Goal: Download file/media

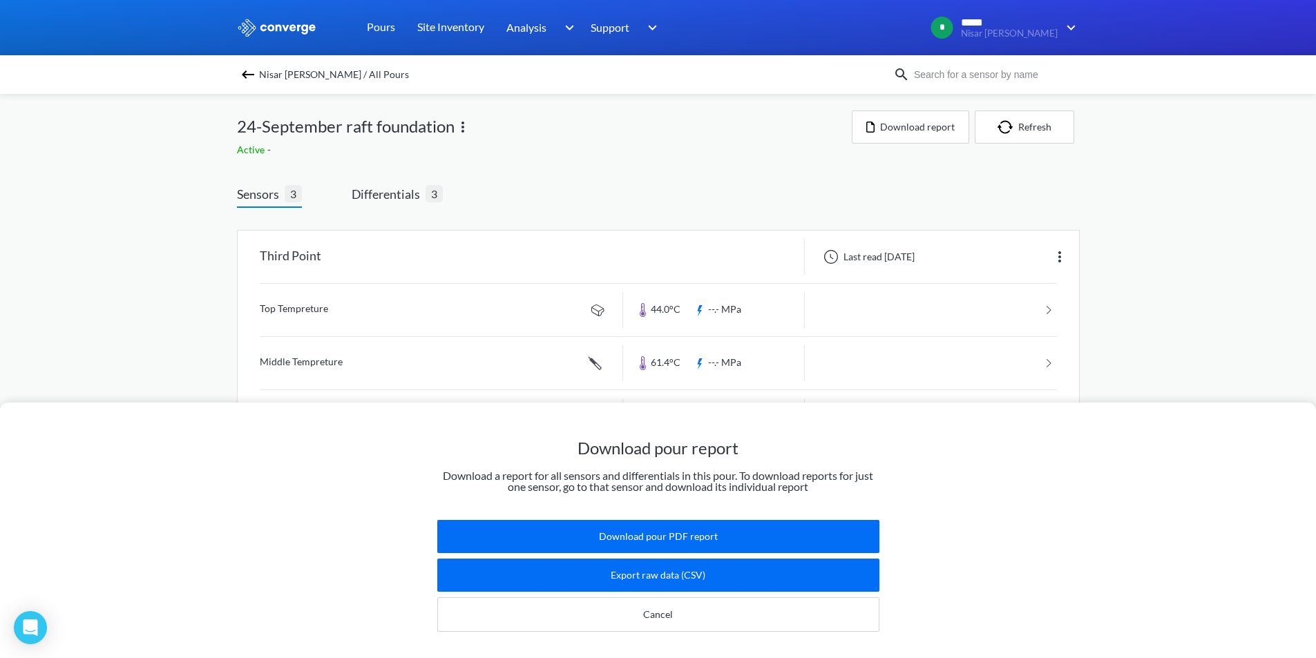
scroll to position [262, 0]
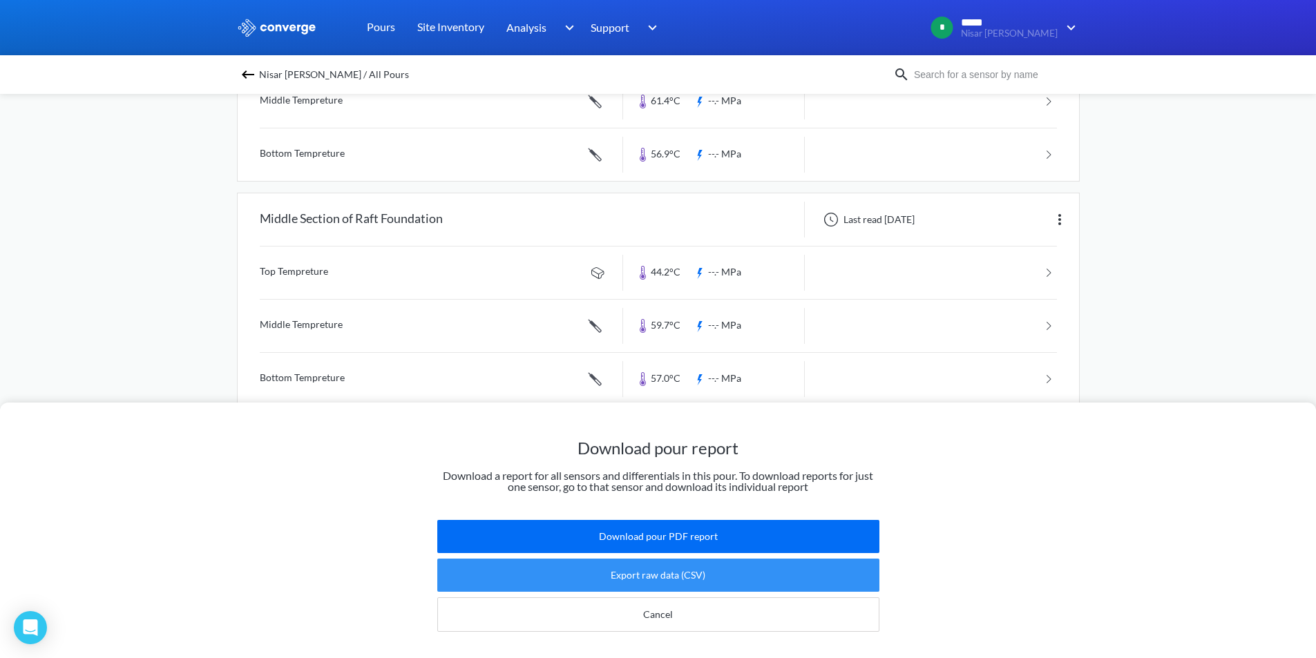
click at [702, 570] on button "Export raw data (CSV)" at bounding box center [658, 575] width 442 height 33
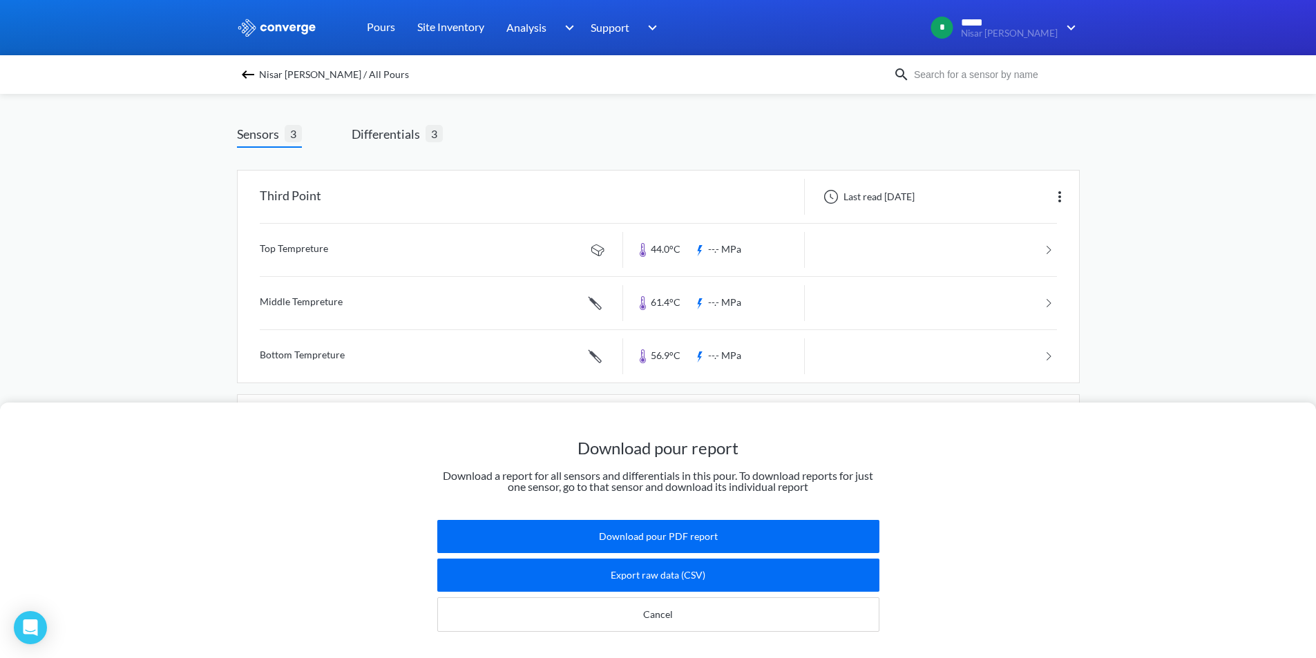
scroll to position [0, 0]
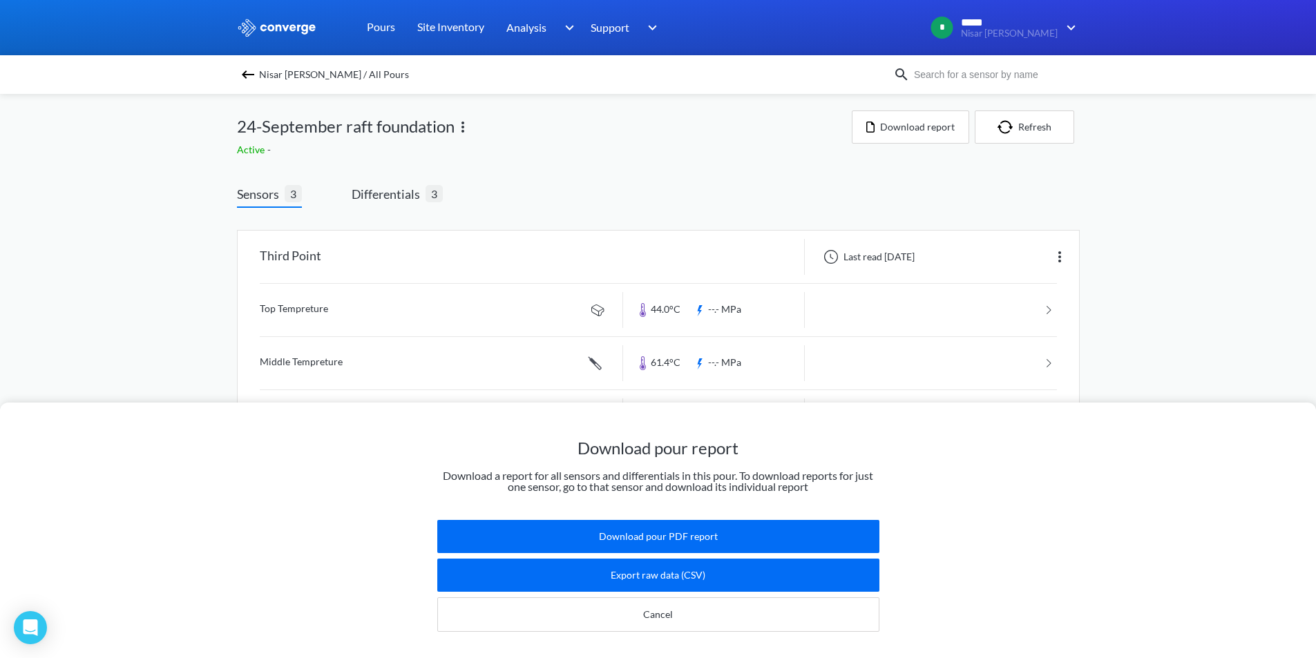
click at [393, 192] on div "Download pour report Download a report for all sensors and differentials in thi…" at bounding box center [658, 329] width 1316 height 658
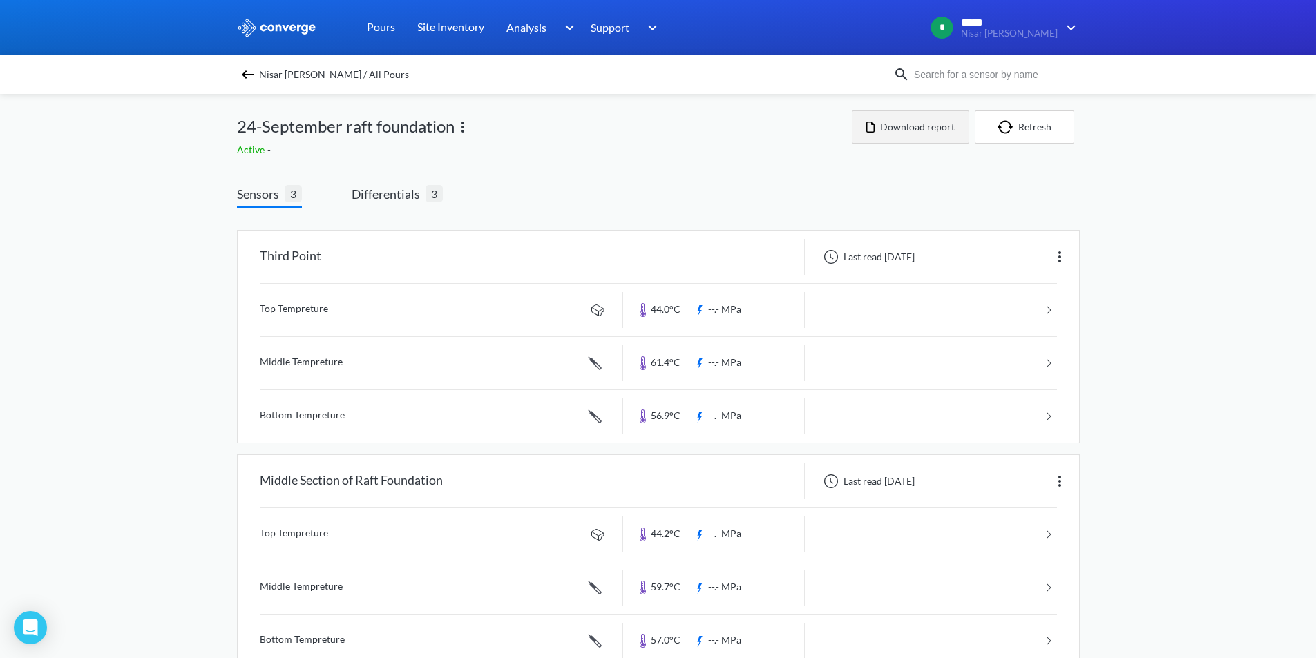
click at [920, 138] on button "Download report" at bounding box center [910, 127] width 117 height 33
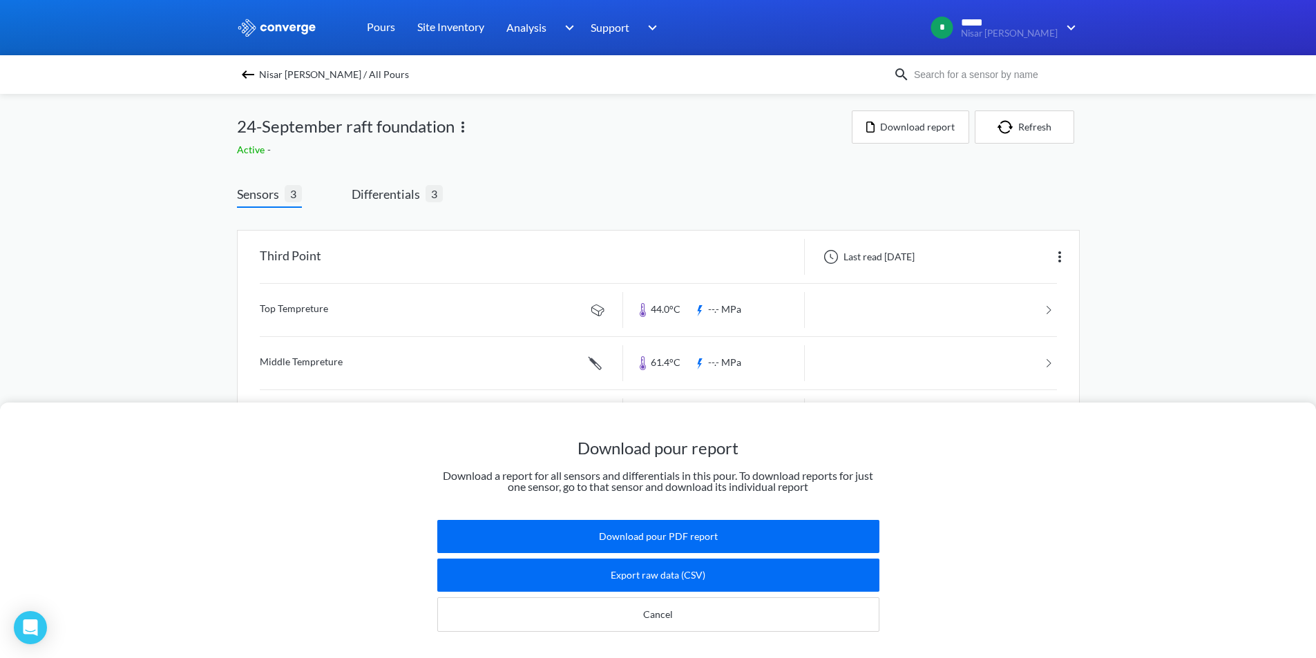
click at [538, 320] on div "Download pour report Download a report for all sensors and differentials in thi…" at bounding box center [658, 329] width 1316 height 658
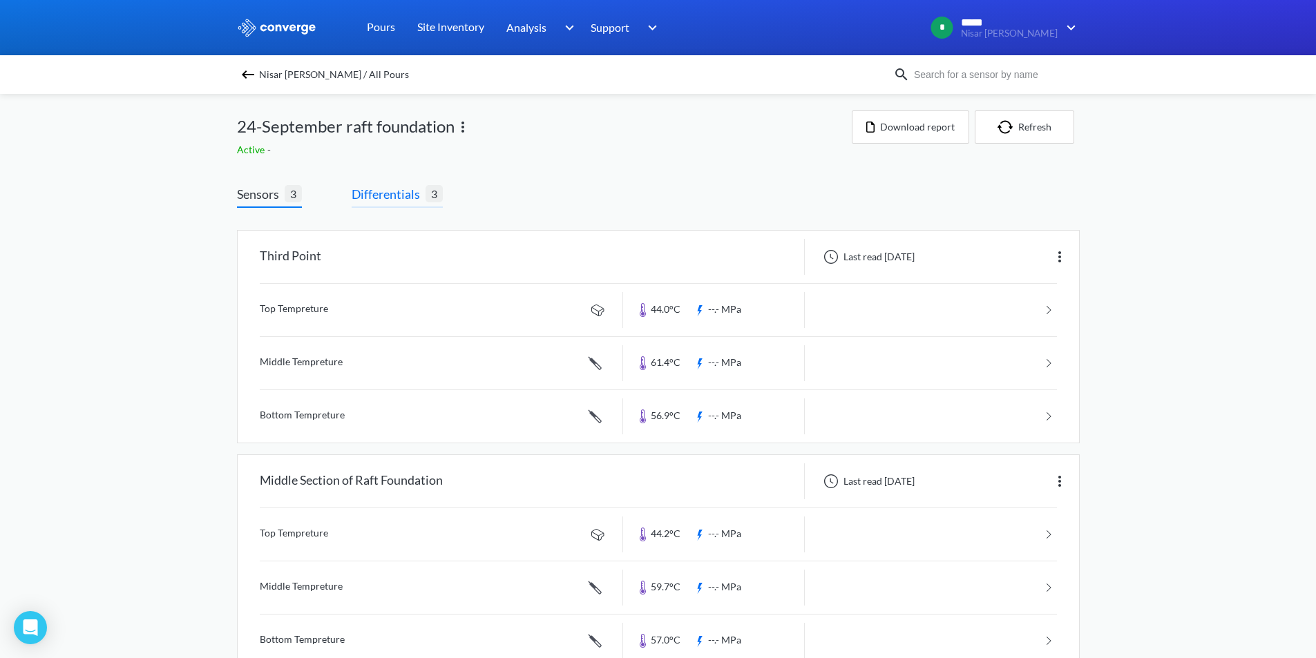
click at [387, 196] on span "Differentials" at bounding box center [389, 193] width 74 height 19
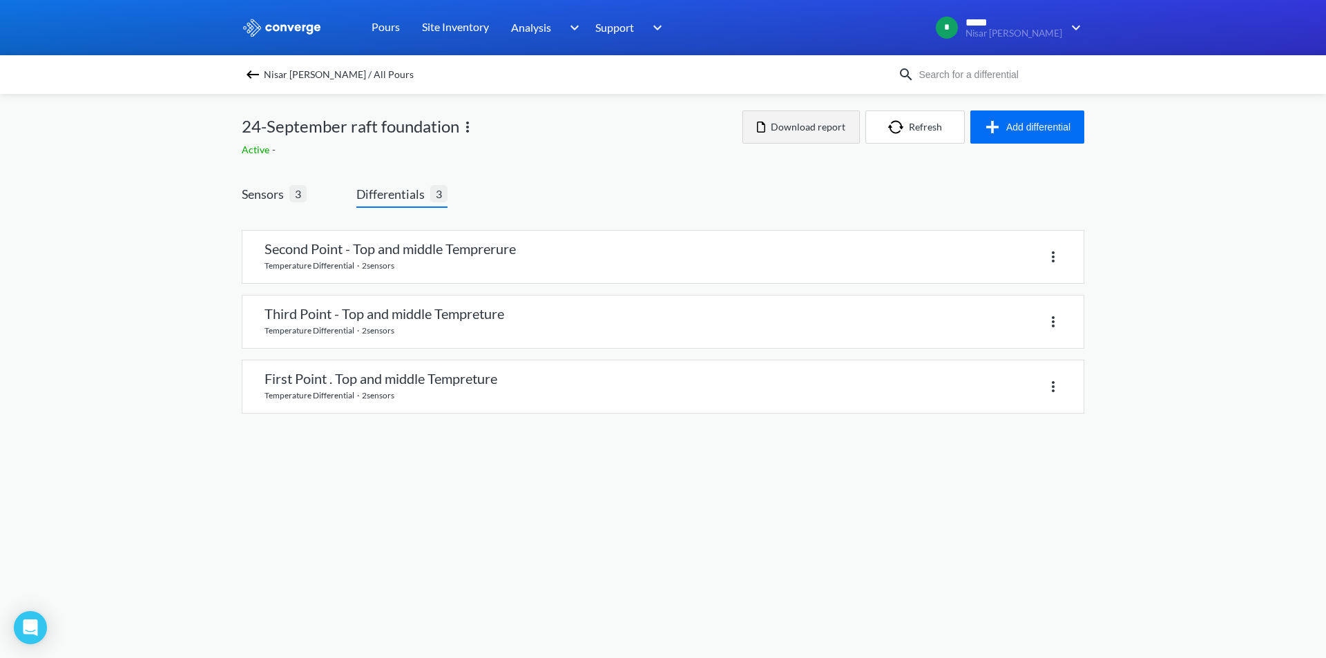
click at [833, 126] on button "Download report" at bounding box center [801, 127] width 117 height 33
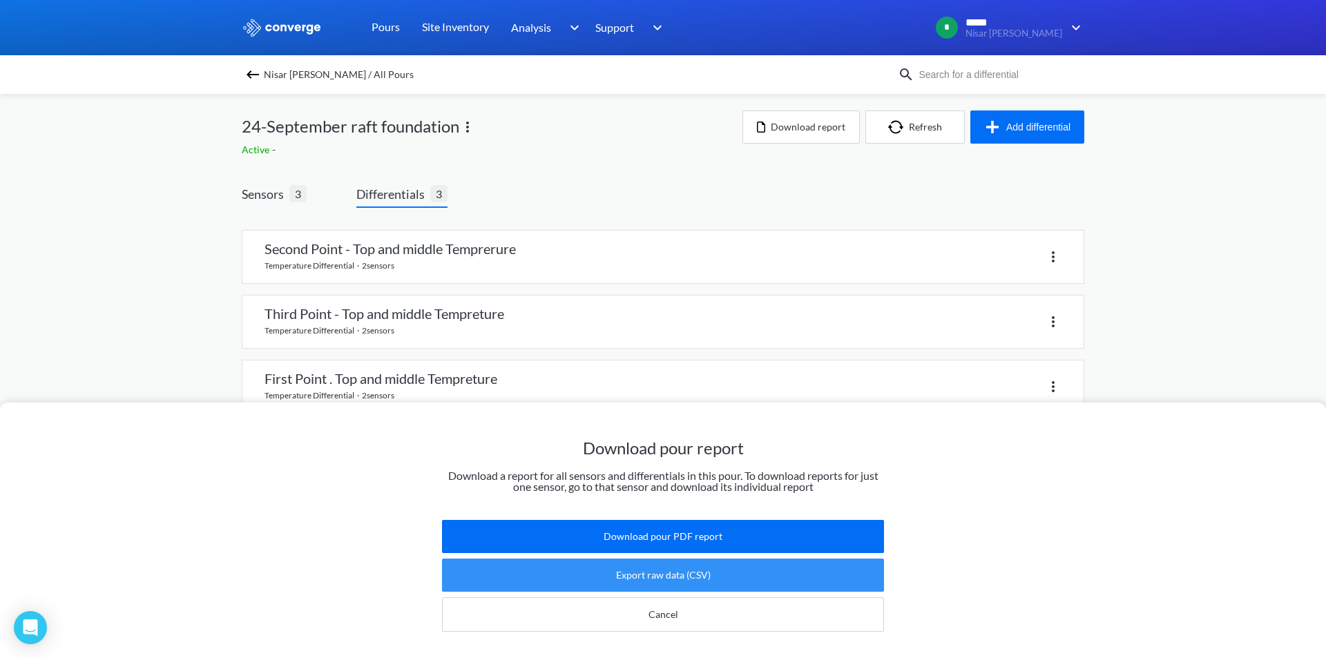
click at [723, 573] on button "Export raw data (CSV)" at bounding box center [663, 575] width 442 height 33
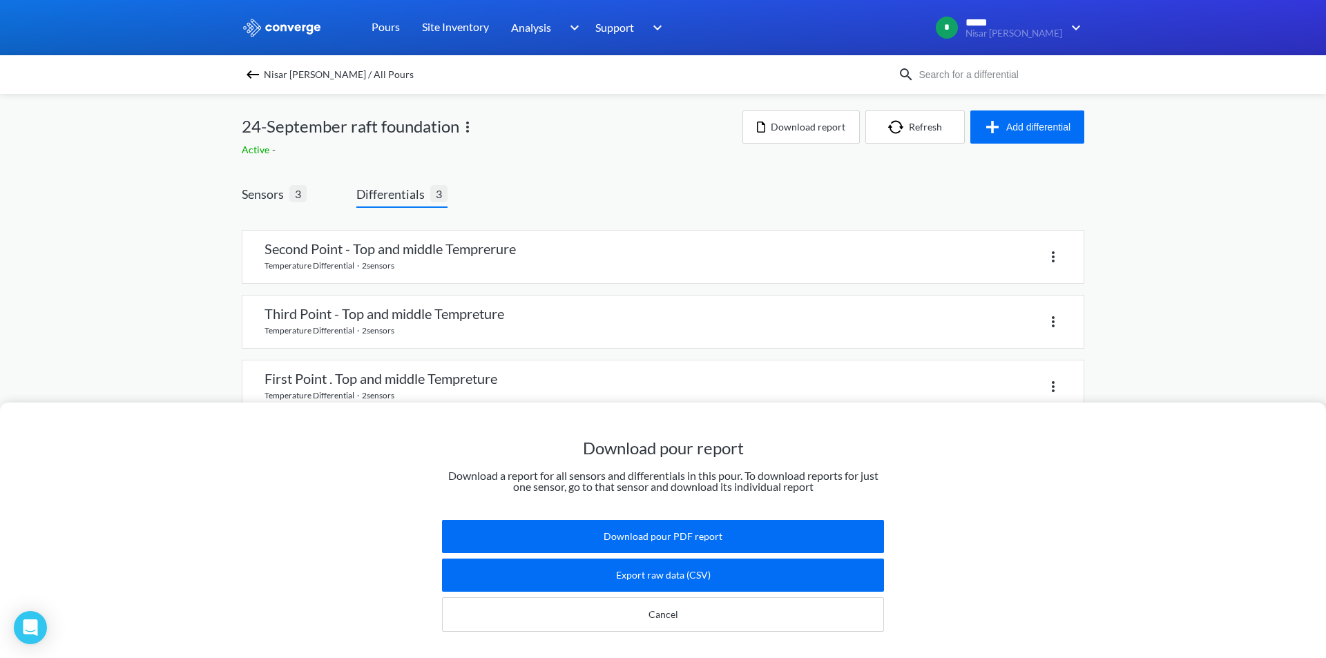
click at [863, 231] on div "Download pour report Download a report for all sensors and differentials in thi…" at bounding box center [663, 329] width 1326 height 658
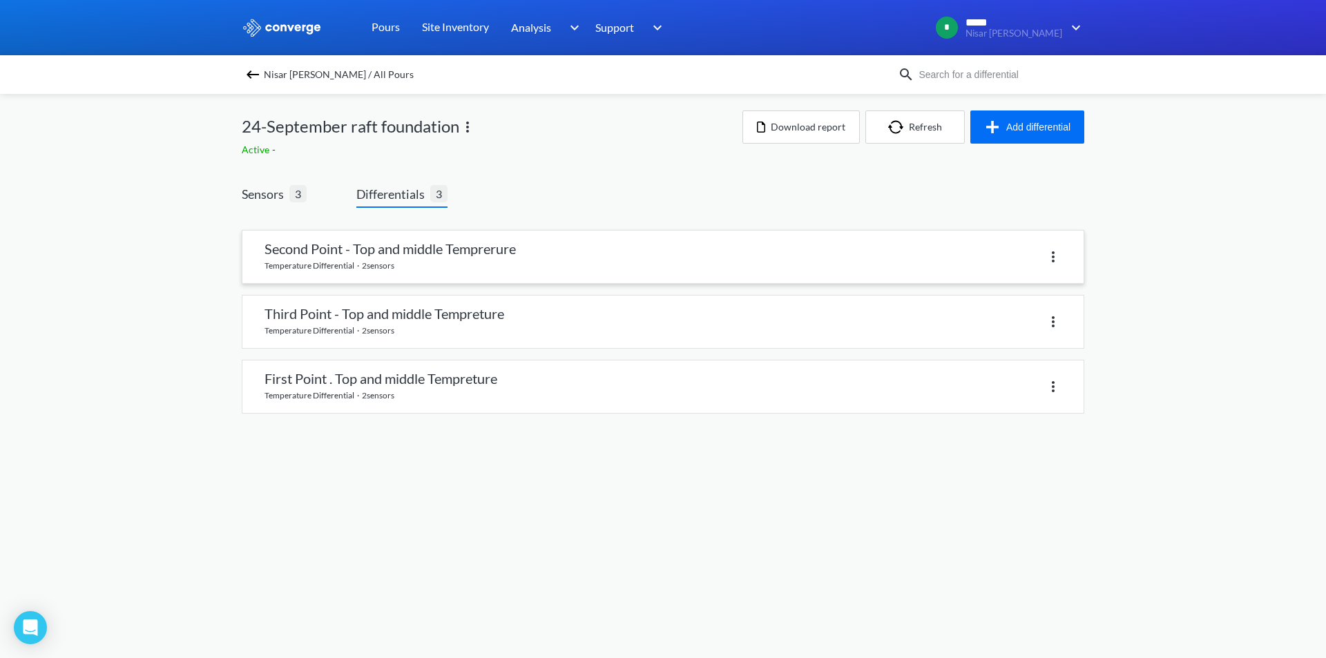
click at [984, 253] on div at bounding box center [862, 257] width 399 height 20
click at [908, 265] on div at bounding box center [862, 257] width 399 height 20
click at [908, 262] on div at bounding box center [862, 257] width 399 height 20
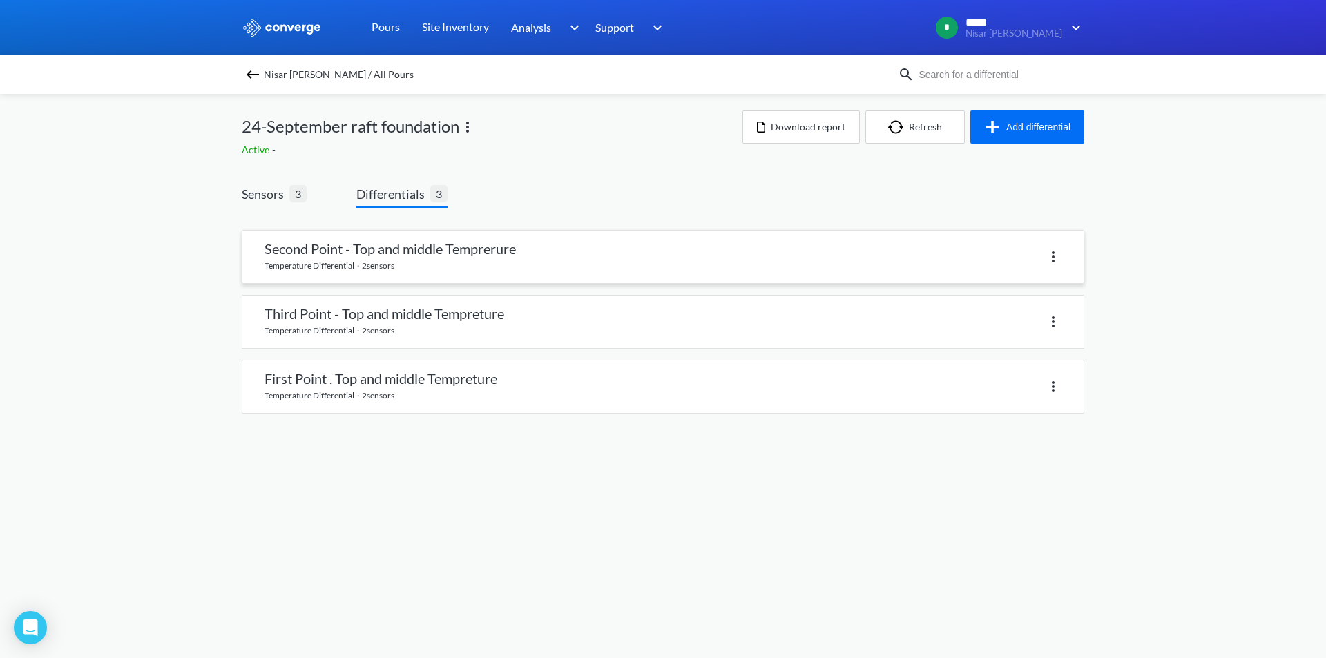
click at [472, 262] on link at bounding box center [662, 257] width 841 height 52
click at [470, 261] on body "Sorry, this feature is not available in the demo OK MENU Nisar [PERSON_NAME] Po…" at bounding box center [663, 329] width 1326 height 658
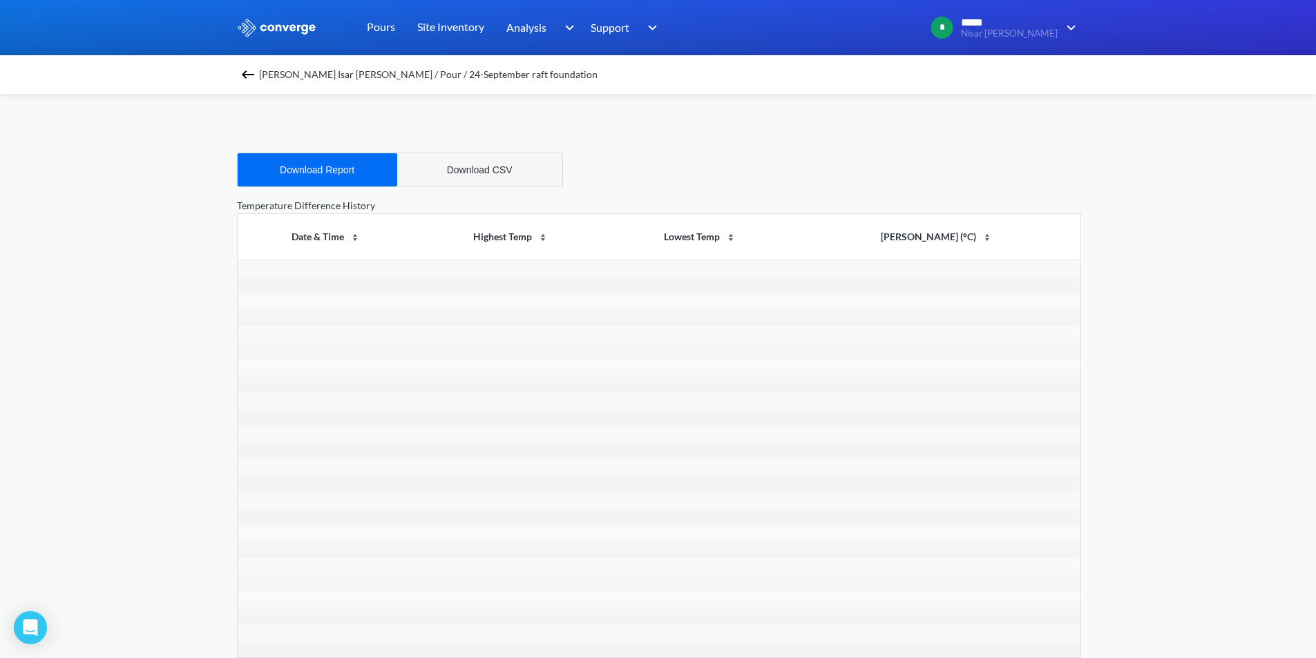
click at [454, 167] on div "Download CSV" at bounding box center [480, 169] width 66 height 11
click at [535, 184] on button "Download CSV" at bounding box center [479, 169] width 165 height 33
click at [503, 162] on button "Download CSV" at bounding box center [479, 169] width 165 height 33
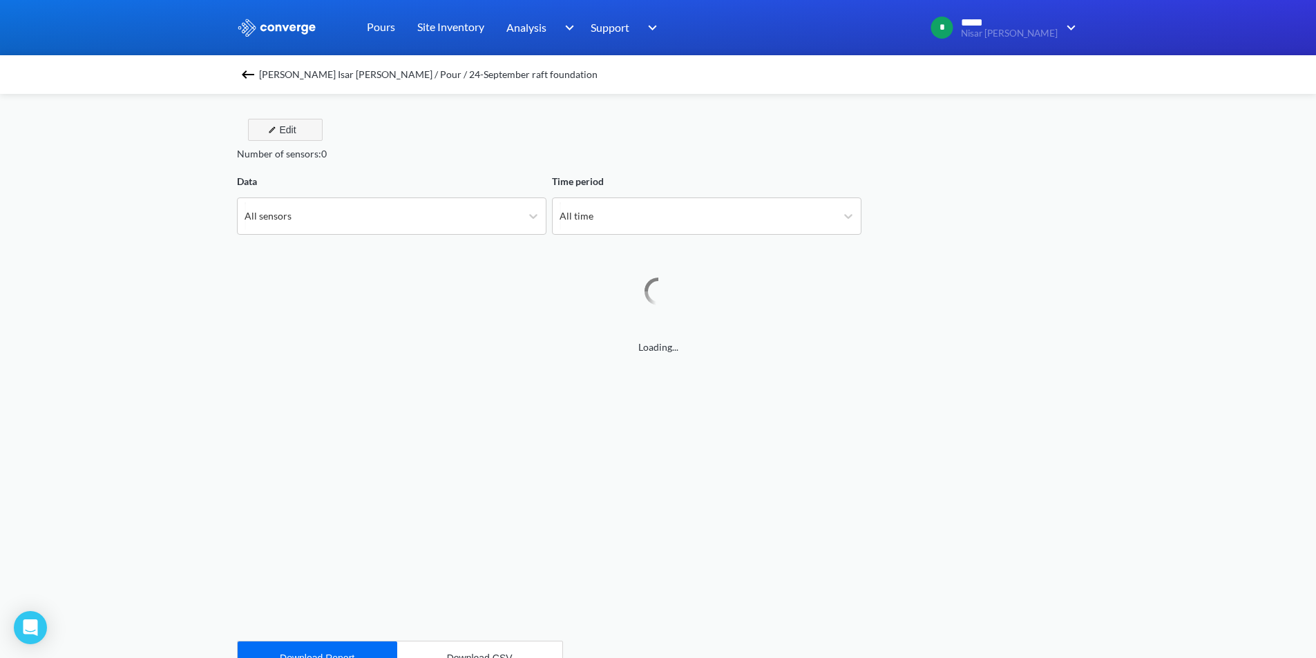
click at [309, 131] on button "Edit" at bounding box center [285, 130] width 75 height 22
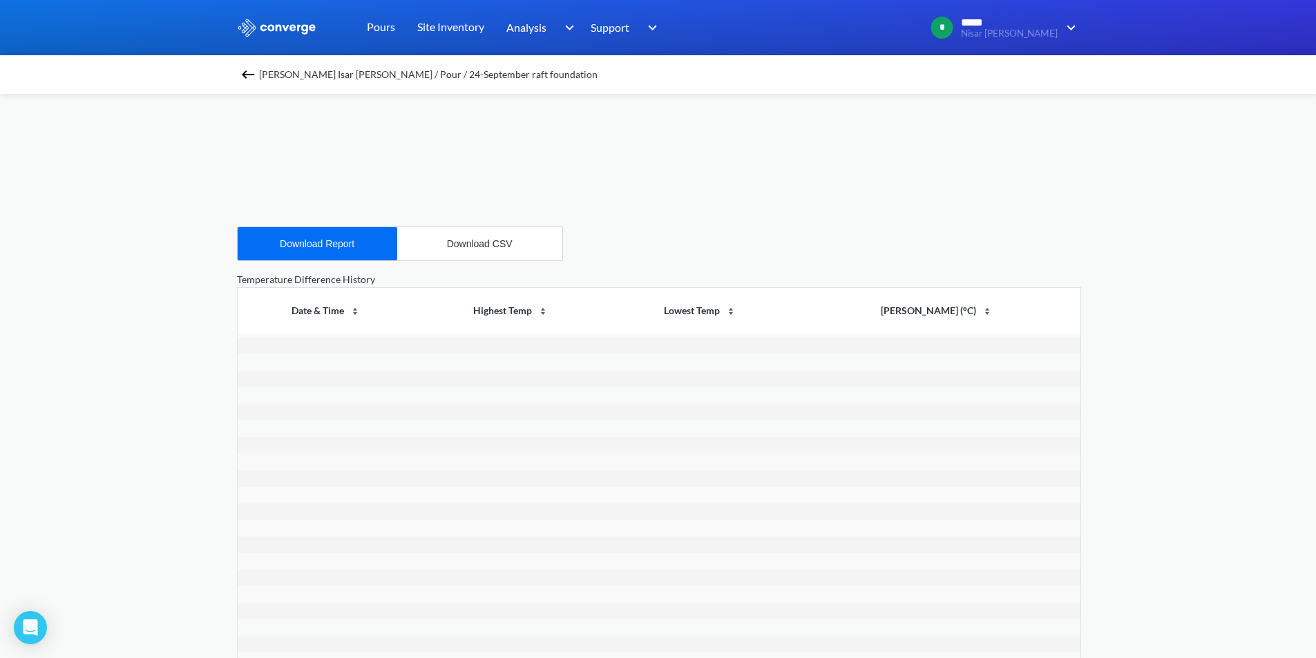
scroll to position [17, 0]
click at [489, 244] on div "Download CSV" at bounding box center [480, 243] width 66 height 11
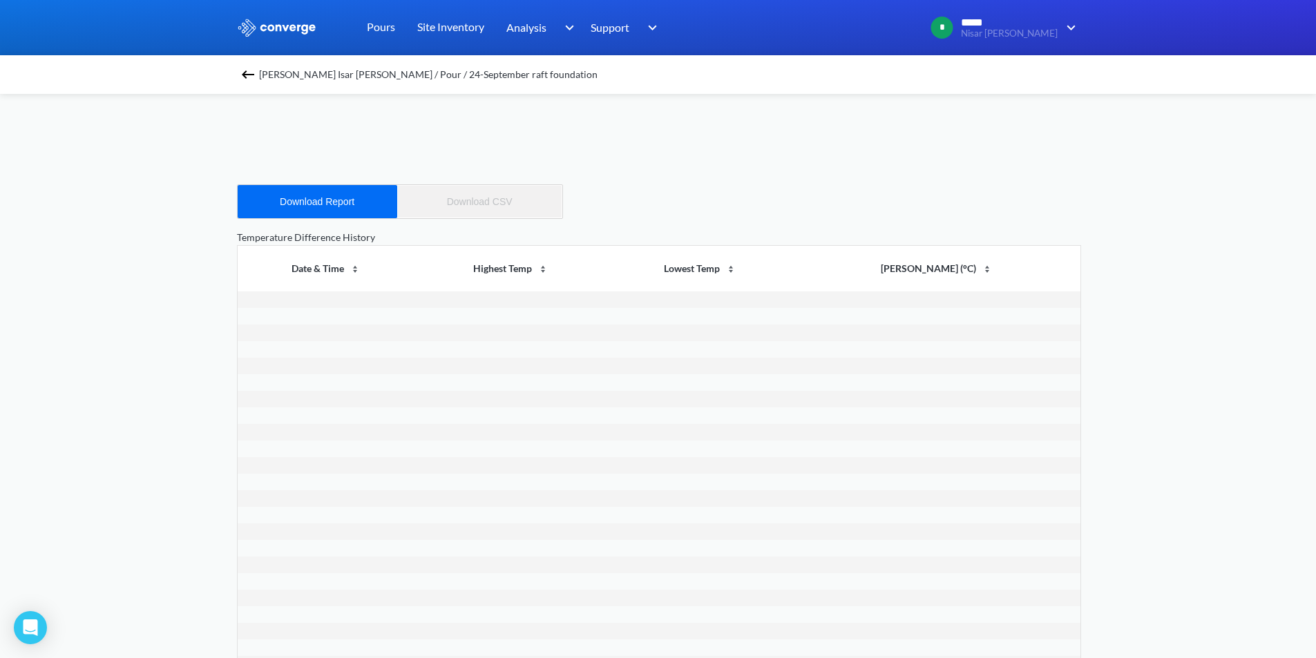
scroll to position [488, 0]
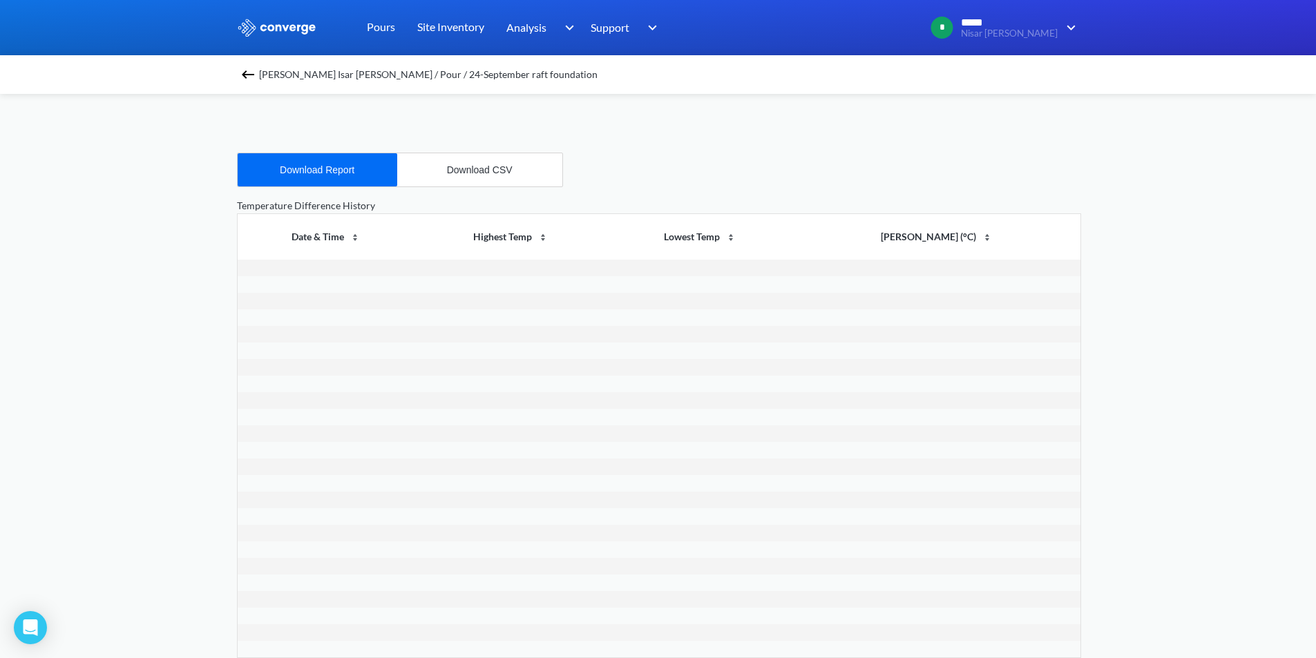
click at [251, 80] on img at bounding box center [248, 74] width 17 height 17
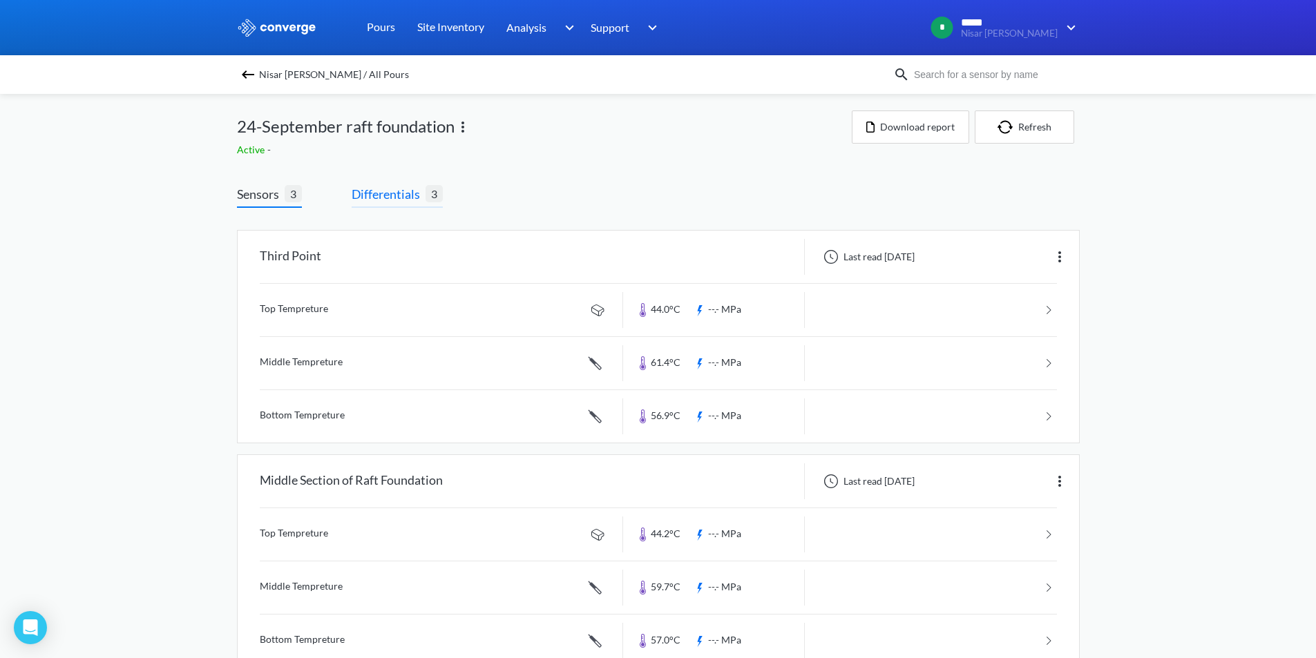
click at [403, 206] on span "Differentials 3" at bounding box center [397, 195] width 91 height 23
click at [396, 189] on span "Differentials" at bounding box center [389, 193] width 74 height 19
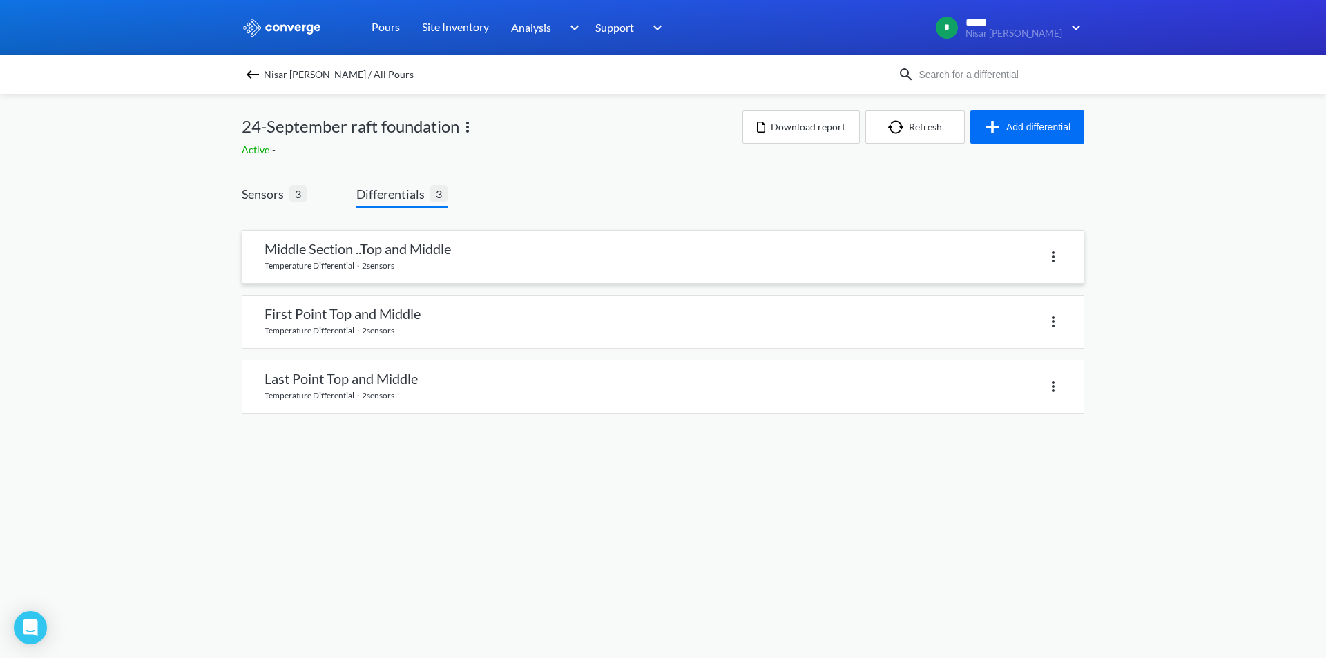
click at [399, 259] on link at bounding box center [662, 257] width 841 height 52
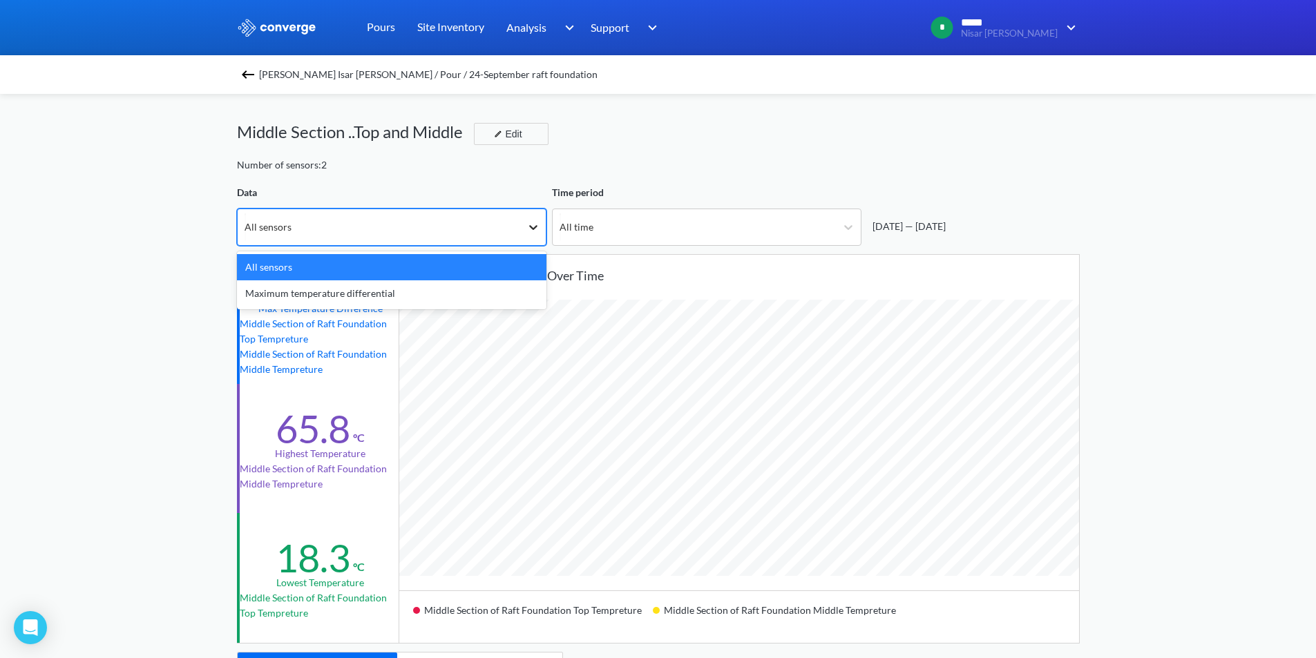
click at [532, 224] on icon at bounding box center [533, 227] width 14 height 14
click at [493, 289] on div "Maximum temperature differential" at bounding box center [391, 293] width 309 height 26
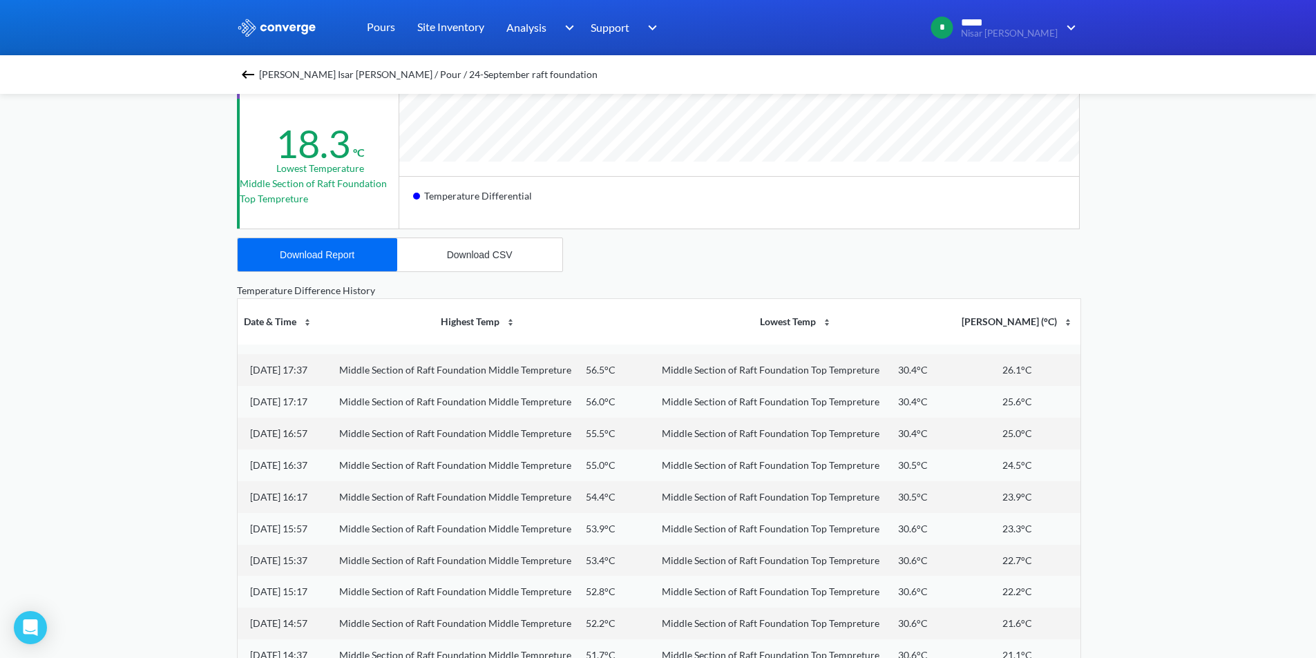
scroll to position [13117, 0]
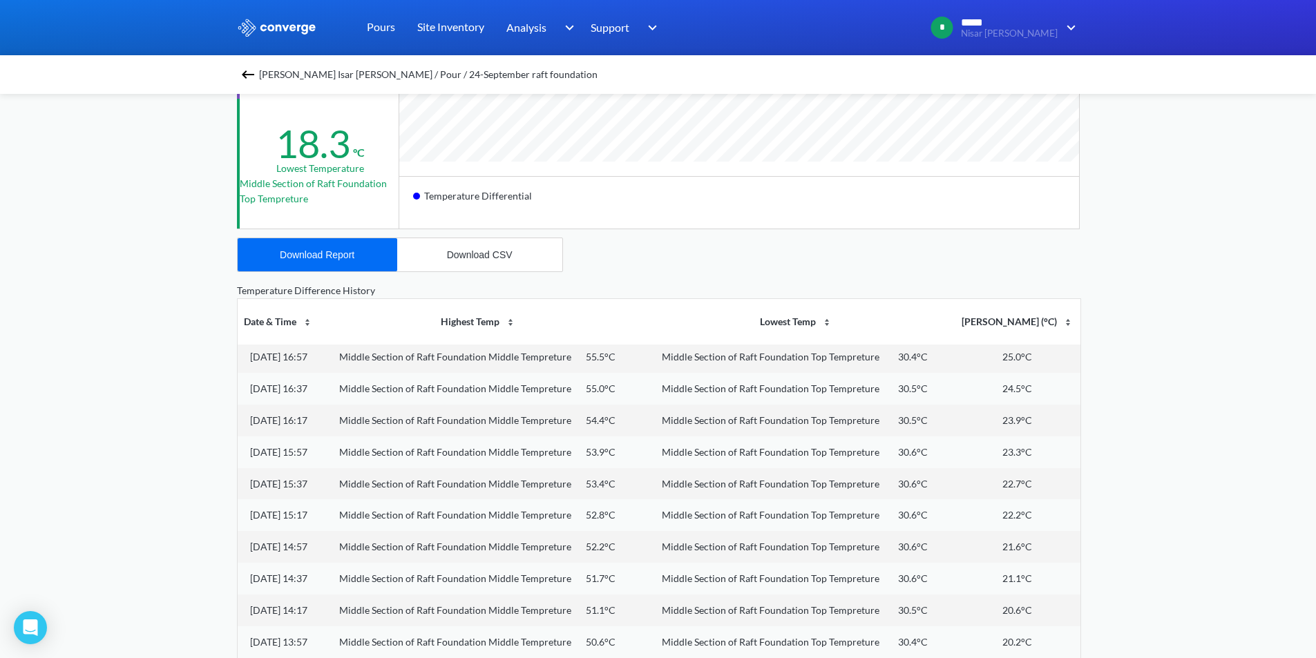
click at [16, 361] on div "MENU Nisar [PERSON_NAME] Pours Site Inventory Analysis BIM Support Online Help …" at bounding box center [658, 165] width 1316 height 1158
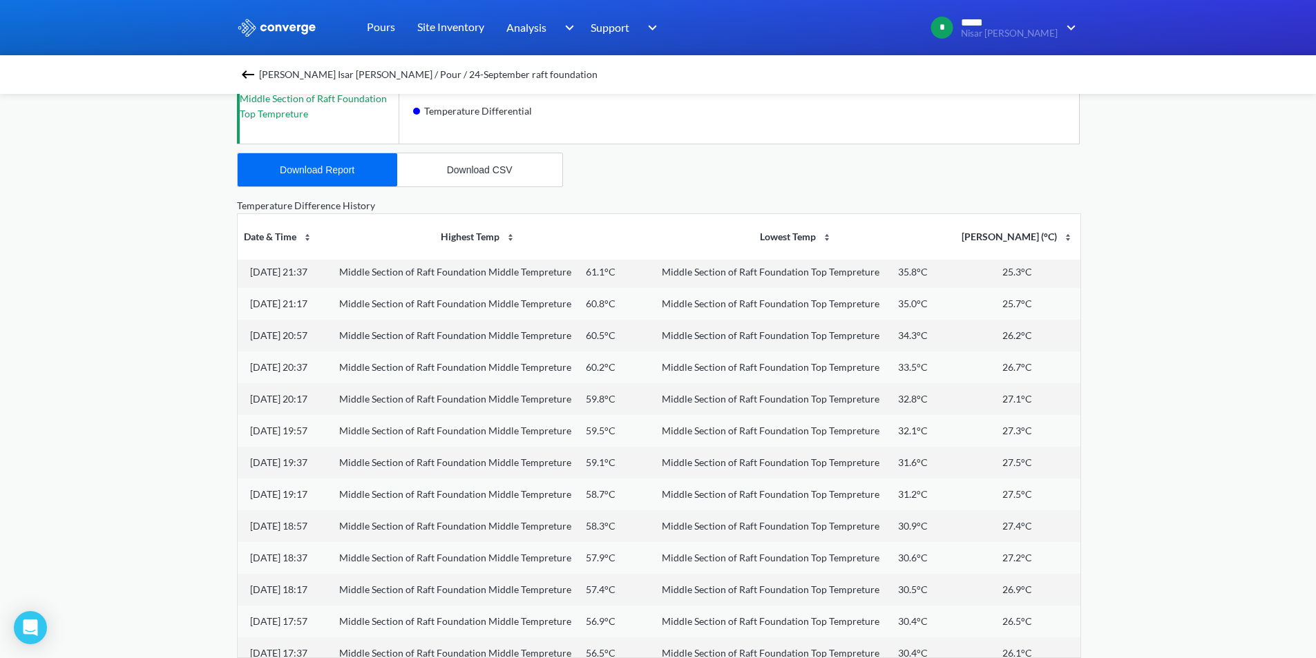
scroll to position [12515, 0]
click at [452, 173] on div "Download CSV" at bounding box center [480, 169] width 66 height 11
